Goal: Task Accomplishment & Management: Use online tool/utility

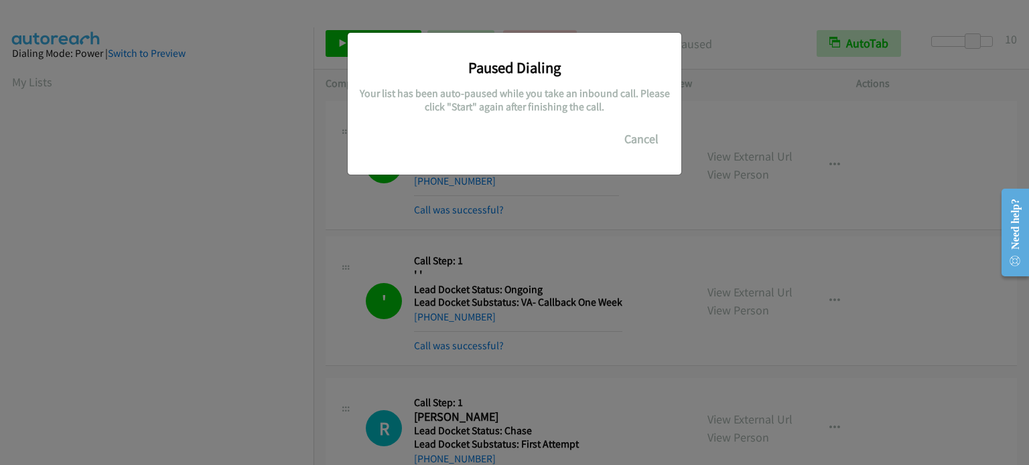
scroll to position [286, 0]
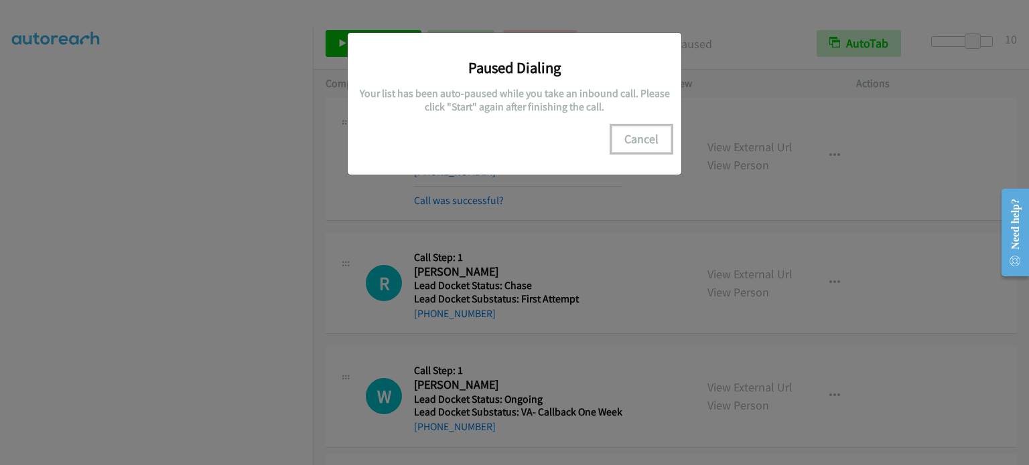
click at [638, 138] on button "Cancel" at bounding box center [641, 139] width 60 height 27
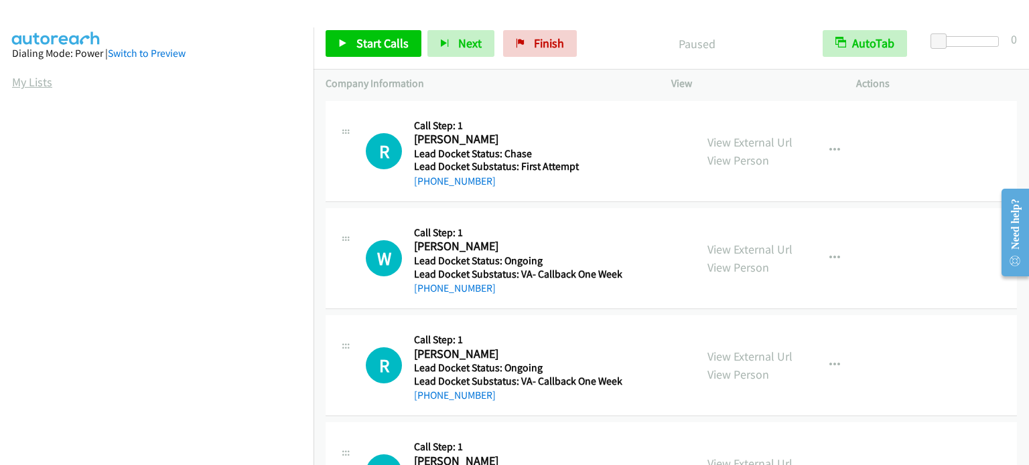
click at [15, 81] on link "My Lists" at bounding box center [32, 81] width 40 height 15
click at [544, 38] on span "Finish" at bounding box center [549, 42] width 30 height 15
click at [23, 81] on link "My Lists" at bounding box center [32, 81] width 40 height 15
click at [366, 42] on span "Start Calls" at bounding box center [382, 42] width 52 height 15
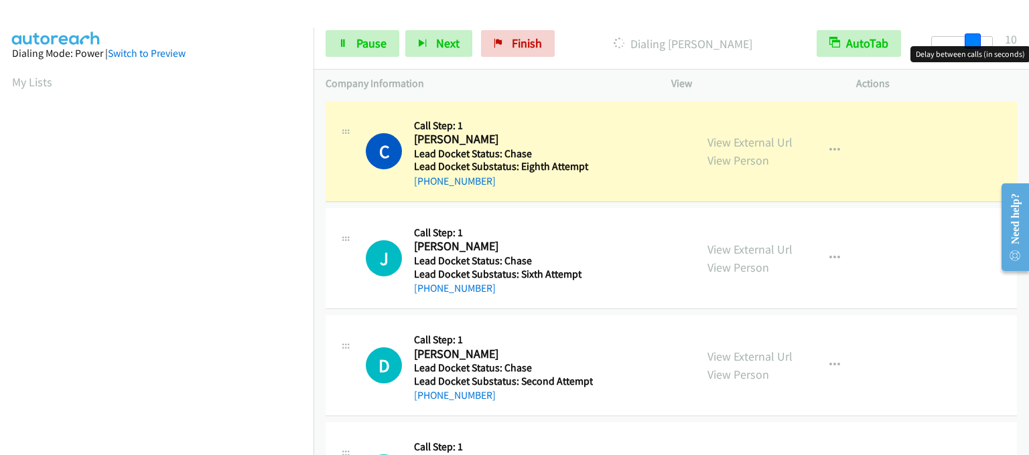
drag, startPoint x: 942, startPoint y: 37, endPoint x: 980, endPoint y: 40, distance: 38.9
click at [980, 40] on div at bounding box center [962, 41] width 62 height 11
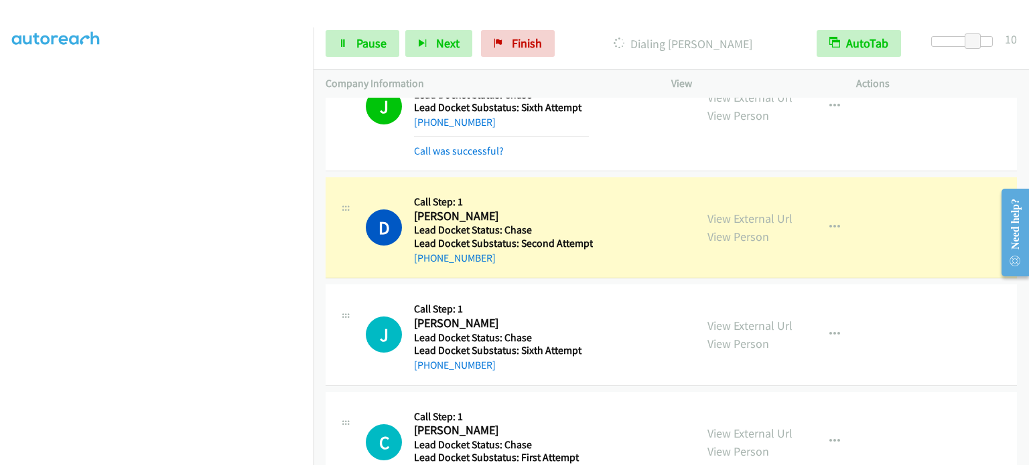
scroll to position [241, 0]
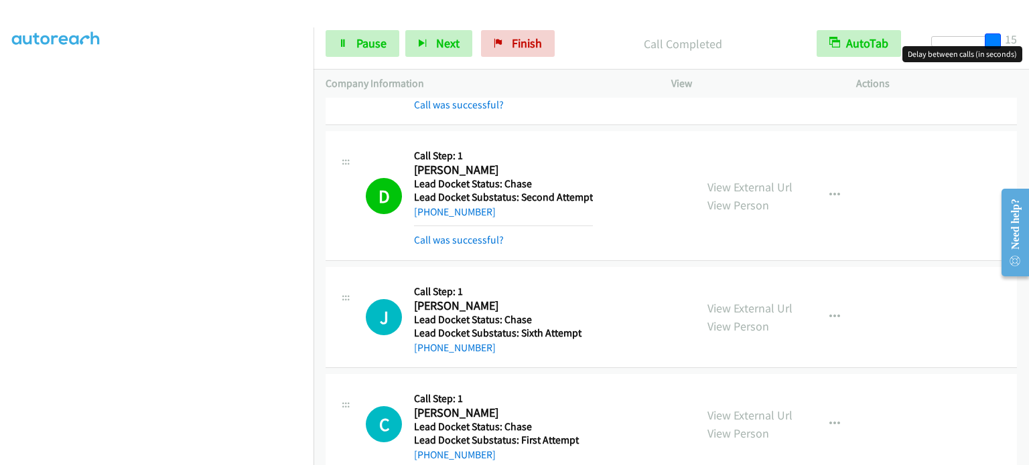
drag, startPoint x: 980, startPoint y: 38, endPoint x: 1006, endPoint y: 39, distance: 25.5
click at [1006, 39] on div "Start Calls Pause Next Finish Call Completed AutoTab AutoTab 15" at bounding box center [670, 44] width 715 height 52
